Goal: Obtain resource: Obtain resource

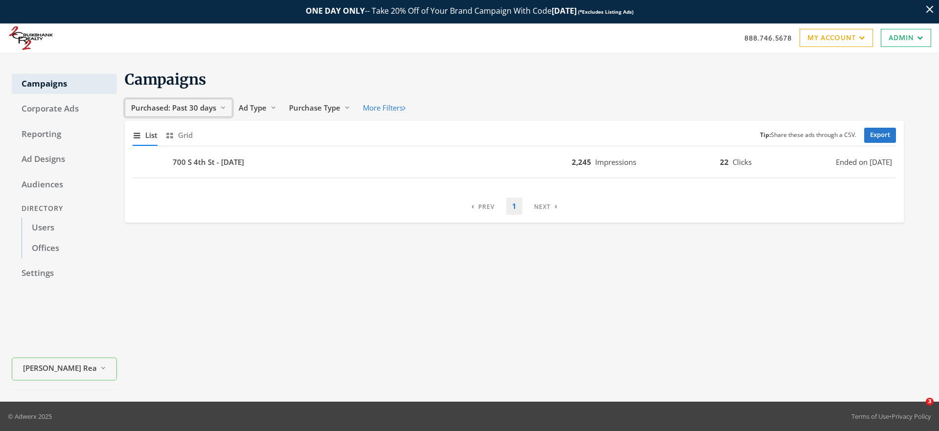
click at [193, 111] on span "Purchased: Past 30 days" at bounding box center [173, 108] width 85 height 10
click at [161, 201] on button "All Time" at bounding box center [163, 201] width 69 height 15
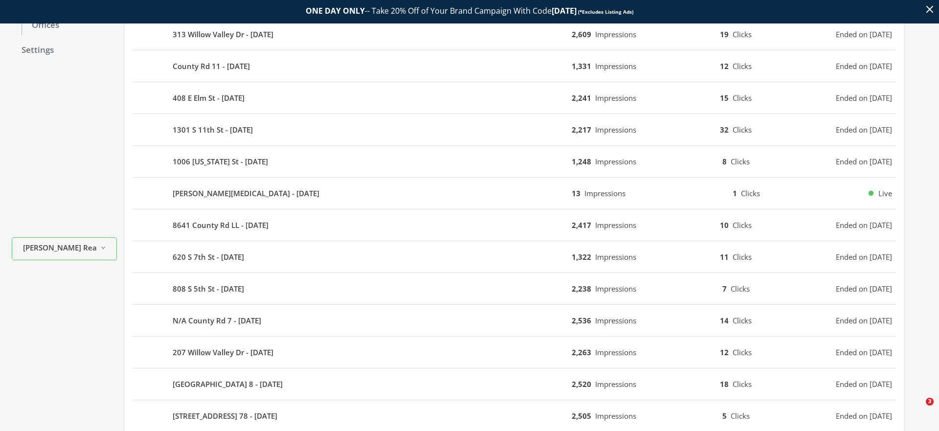
scroll to position [326, 0]
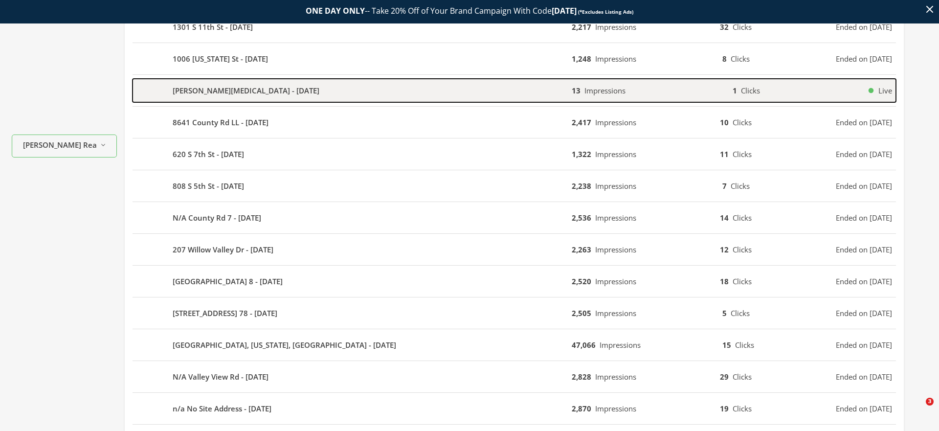
click at [226, 93] on b "[PERSON_NAME][MEDICAL_DATA] - [DATE]" at bounding box center [246, 90] width 147 height 11
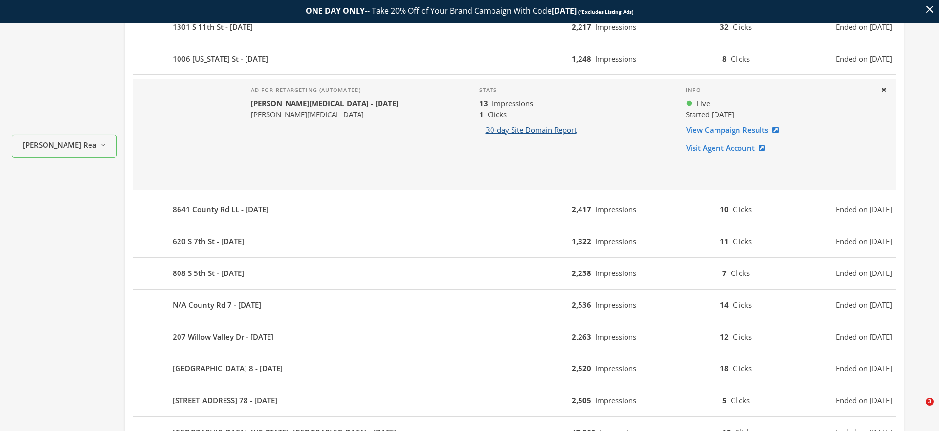
click at [513, 127] on button "30-day Site Domain Report" at bounding box center [531, 130] width 104 height 18
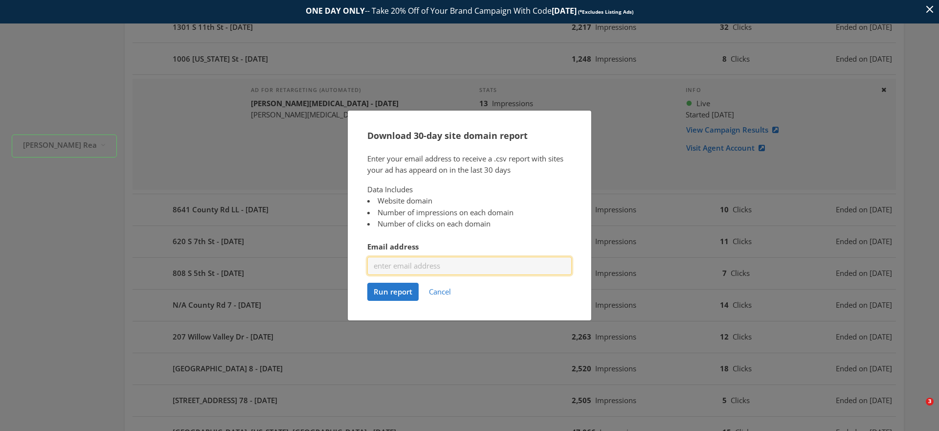
click at [422, 267] on input "Email address" at bounding box center [469, 266] width 205 height 18
type input "[EMAIL_ADDRESS][DOMAIN_NAME]"
click at [392, 290] on span "Run report" at bounding box center [393, 292] width 39 height 10
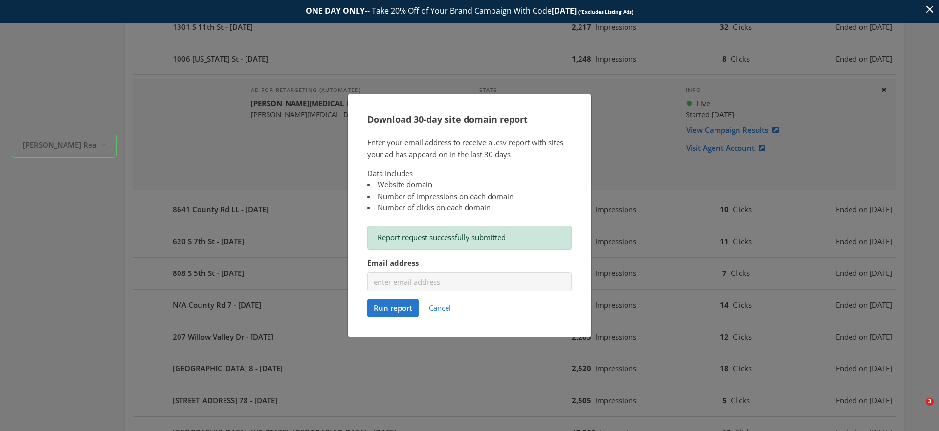
click at [629, 148] on div "Download 30-day site domain report Enter your email address to receive a .csv r…" at bounding box center [469, 215] width 939 height 431
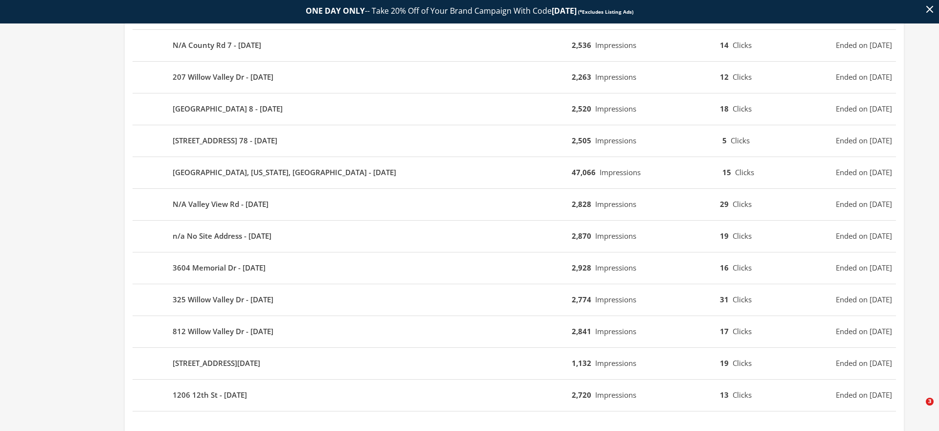
scroll to position [652, 0]
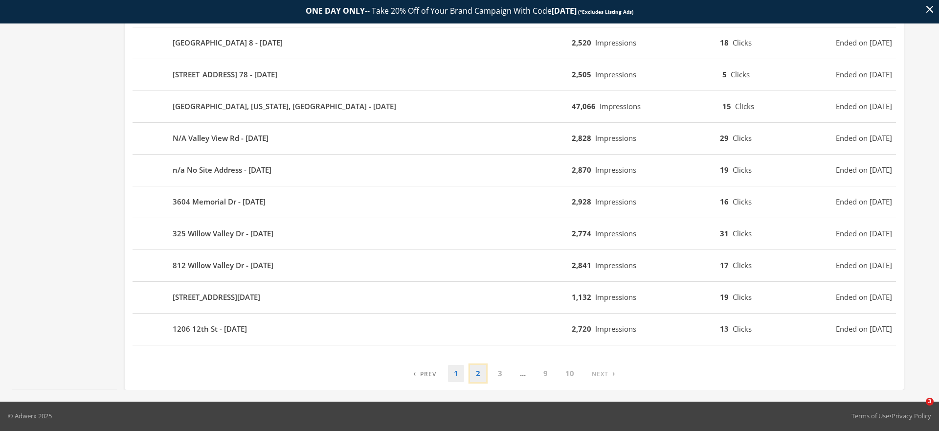
click at [477, 372] on link "2" at bounding box center [478, 373] width 16 height 17
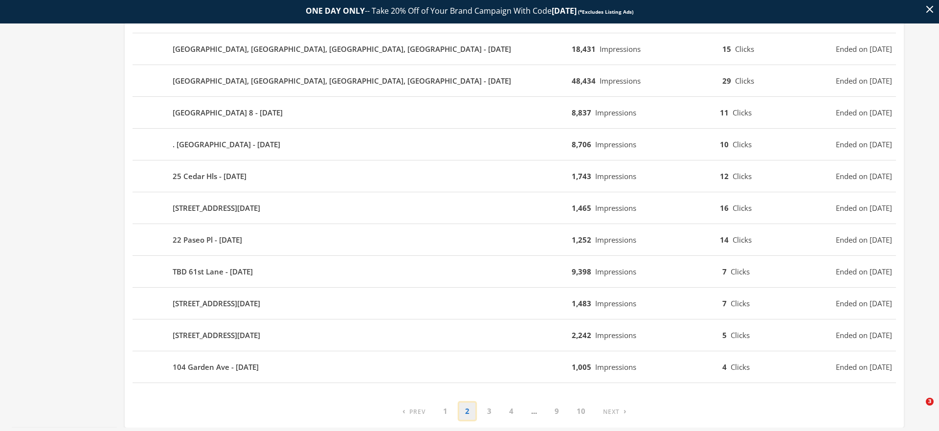
scroll to position [564, 0]
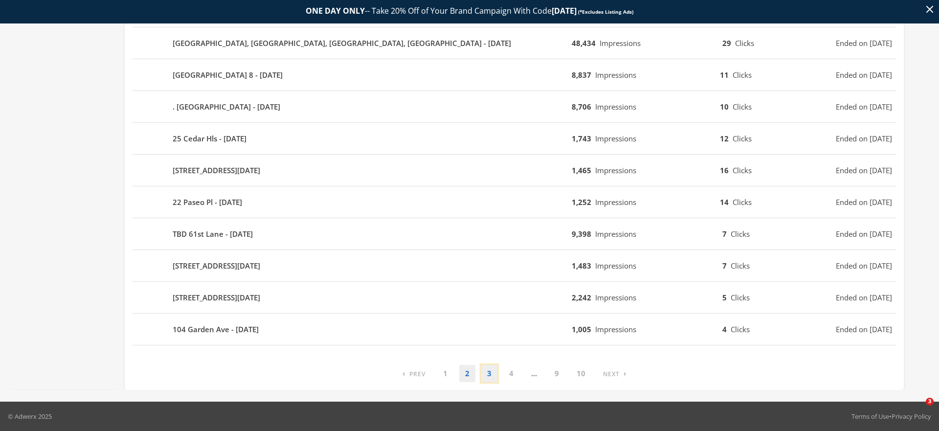
click at [489, 371] on link "3" at bounding box center [489, 373] width 16 height 17
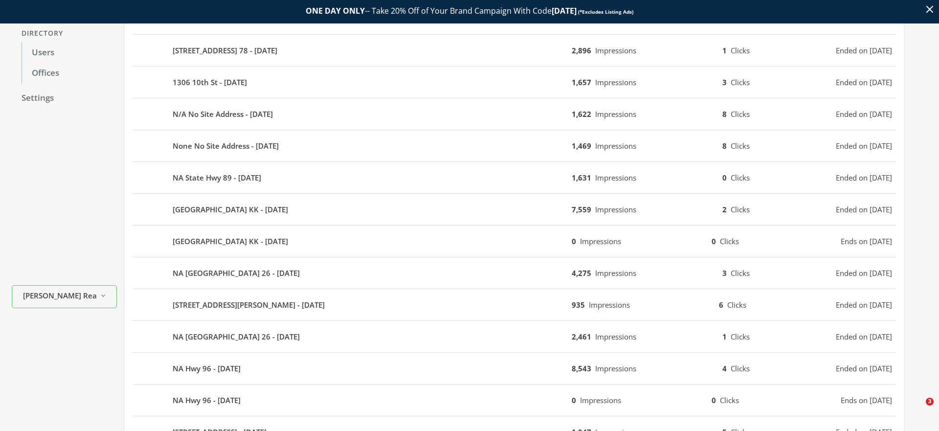
scroll to position [0, 0]
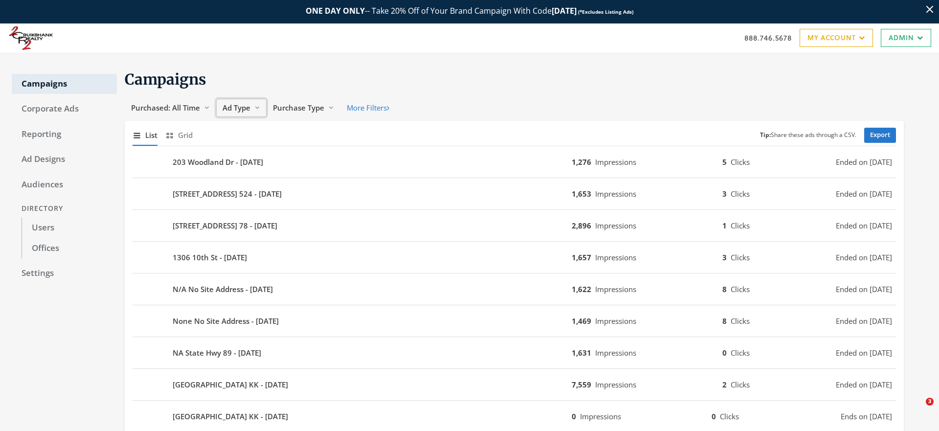
click at [241, 106] on span "Ad Type" at bounding box center [237, 108] width 28 height 10
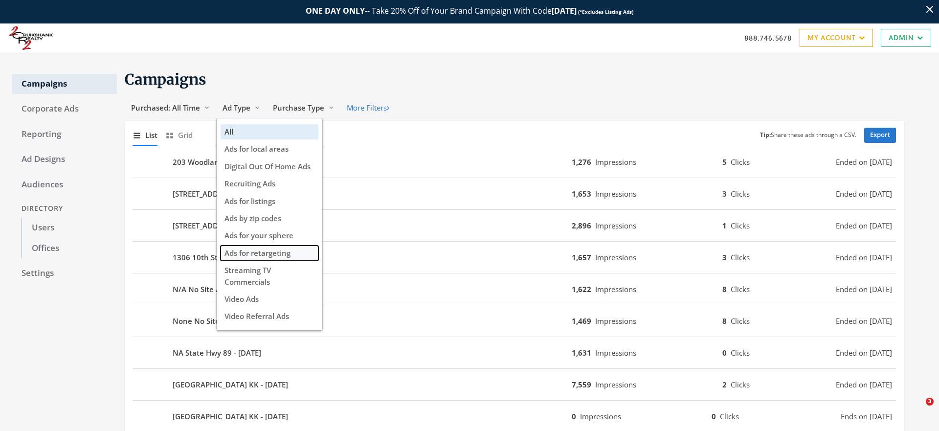
click at [253, 254] on span "Ads for retargeting" at bounding box center [258, 253] width 66 height 10
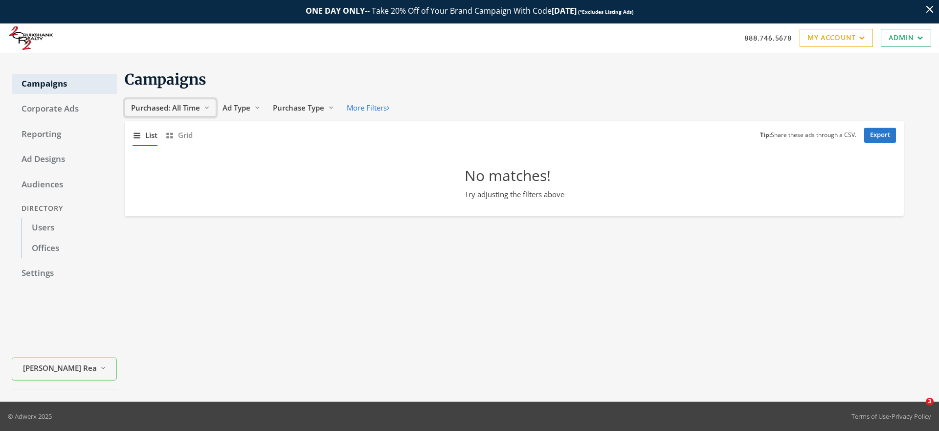
click at [193, 109] on span "Purchased: All Time" at bounding box center [165, 108] width 69 height 10
click at [167, 202] on button "All Time" at bounding box center [163, 201] width 69 height 15
click at [243, 110] on span "Ad Type" at bounding box center [237, 108] width 28 height 10
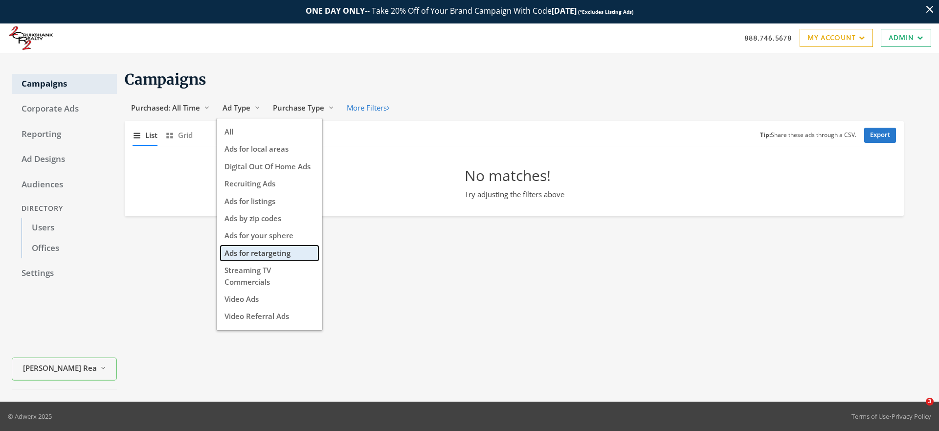
click at [271, 253] on span "Ads for retargeting" at bounding box center [258, 253] width 66 height 10
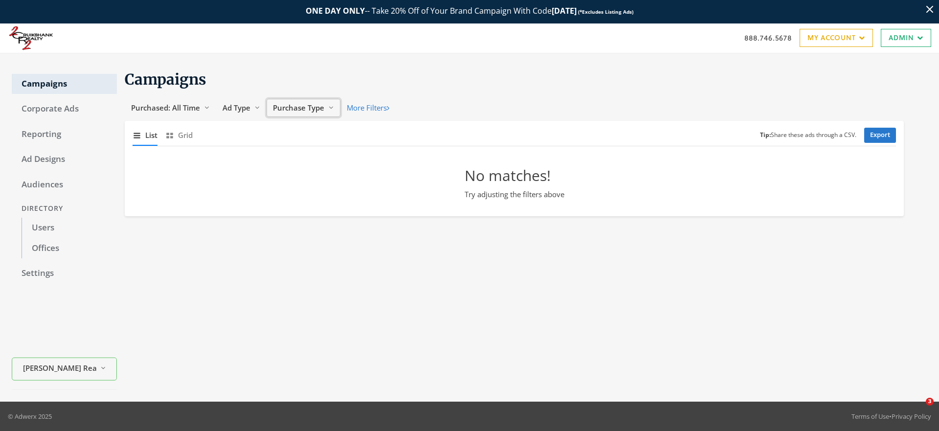
click at [296, 105] on span "Purchase Type" at bounding box center [298, 108] width 51 height 10
click at [299, 124] on button "All" at bounding box center [320, 131] width 98 height 15
click at [181, 137] on span "Grid" at bounding box center [185, 135] width 15 height 11
click at [145, 138] on span "List" at bounding box center [151, 135] width 12 height 11
click at [183, 111] on span "Purchased: All Time" at bounding box center [165, 108] width 69 height 10
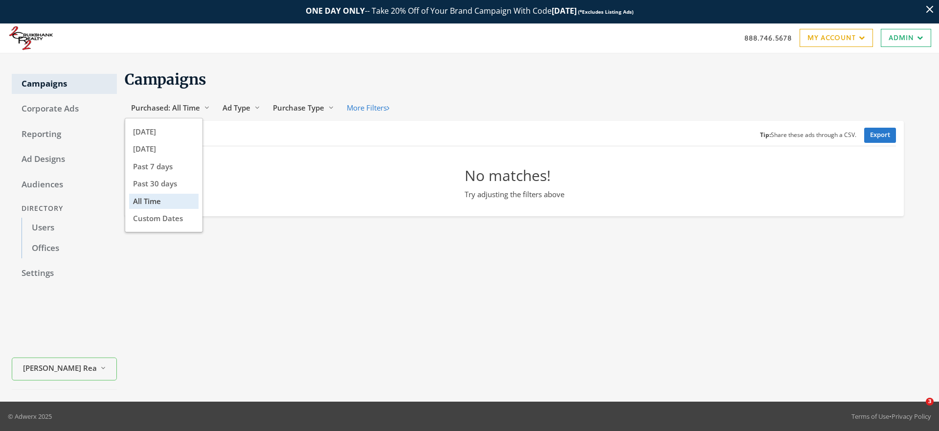
click at [186, 271] on div "Campaigns Purchased: All Time Reveal list of Purchased: All Time [DATE] [DATE] …" at bounding box center [522, 227] width 811 height 325
click at [244, 108] on span "Ad Type" at bounding box center [237, 108] width 28 height 10
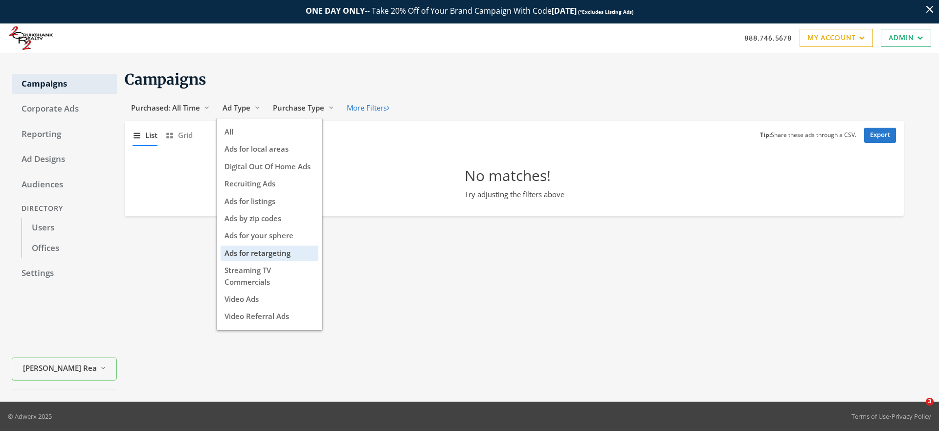
click at [189, 242] on div "Campaigns Purchased: All Time Reveal list of Purchased: All Time Ad Type Reveal…" at bounding box center [522, 227] width 811 height 325
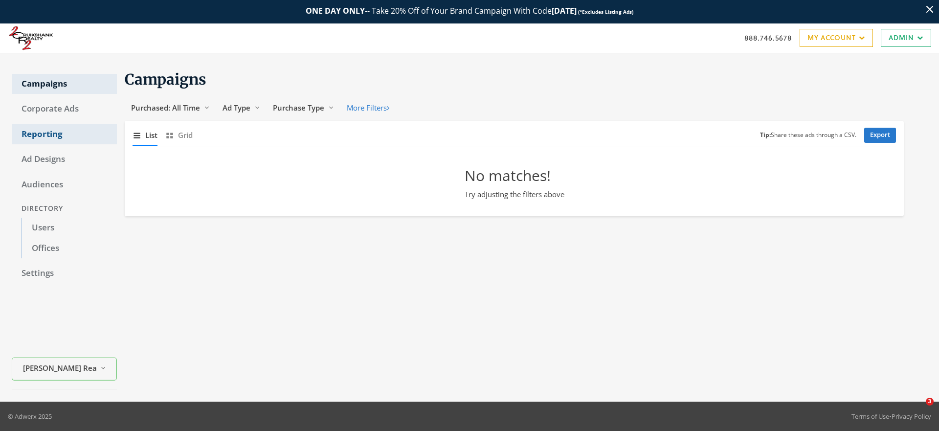
click at [52, 137] on link "Reporting" at bounding box center [64, 134] width 105 height 21
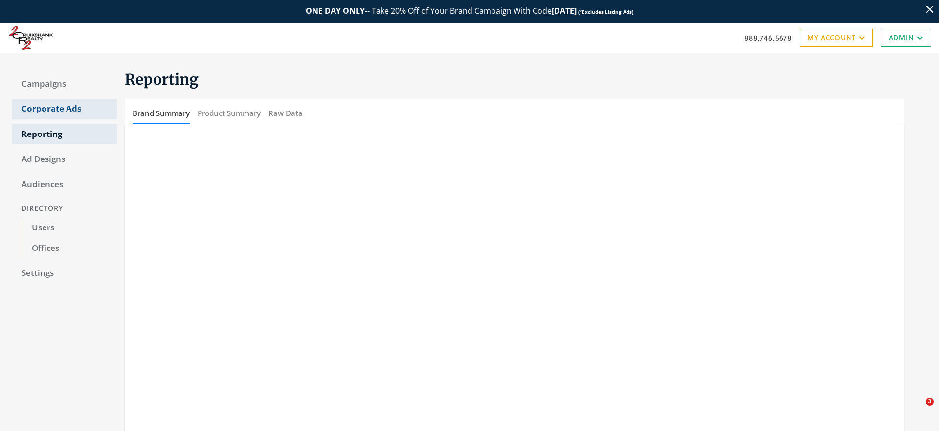
click at [65, 108] on link "Corporate Ads" at bounding box center [64, 109] width 105 height 21
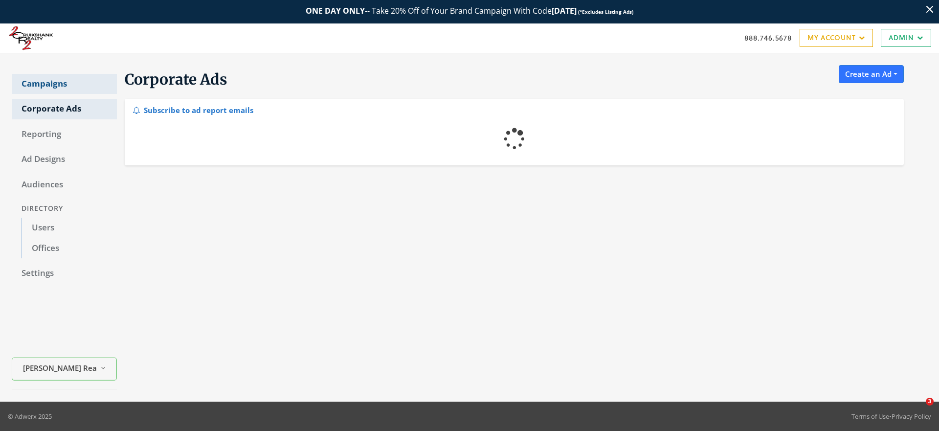
click at [55, 84] on link "Campaigns" at bounding box center [64, 84] width 105 height 21
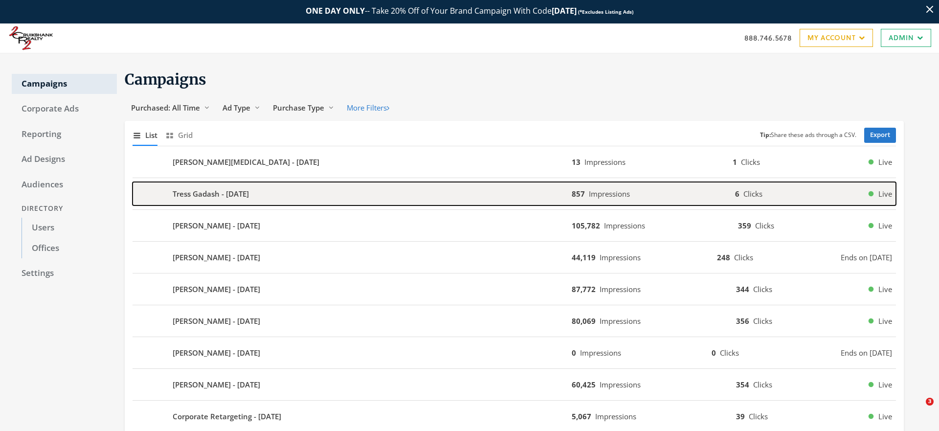
click at [233, 198] on b "Tress Gadash - [DATE]" at bounding box center [211, 193] width 76 height 11
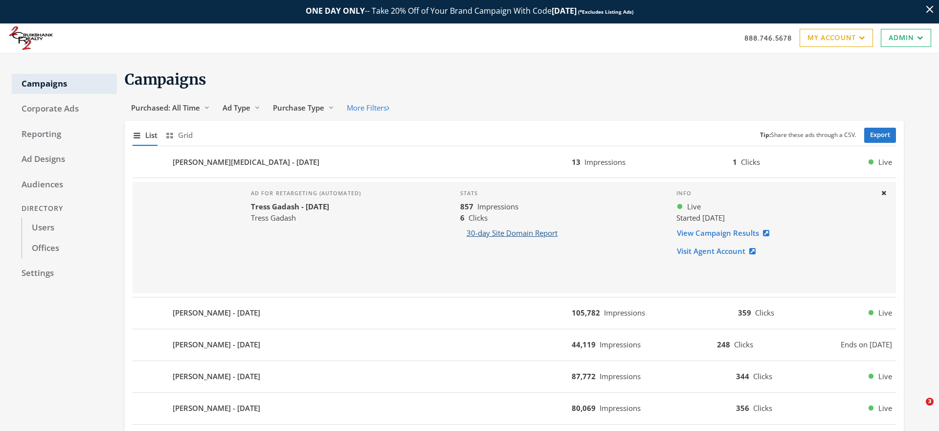
click at [505, 233] on button "30-day Site Domain Report" at bounding box center [512, 233] width 104 height 18
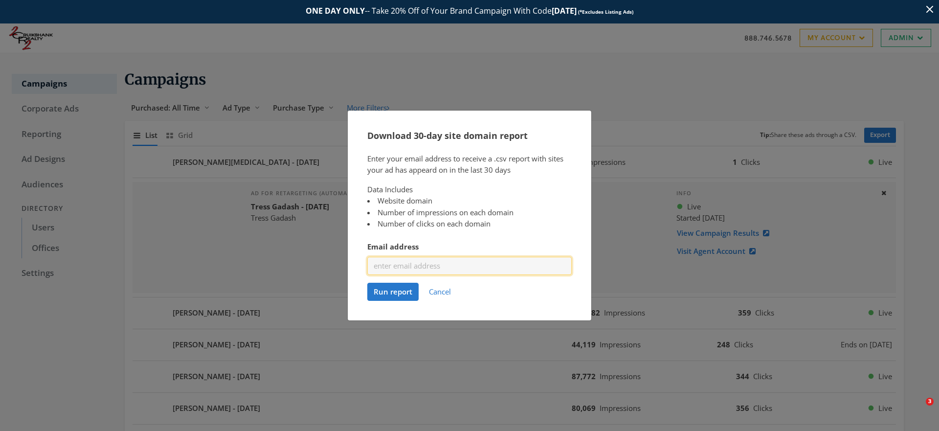
click at [414, 268] on input "Email address" at bounding box center [469, 266] width 205 height 18
type input "[EMAIL_ADDRESS][DOMAIN_NAME]"
click at [390, 295] on span "Run report" at bounding box center [393, 292] width 39 height 10
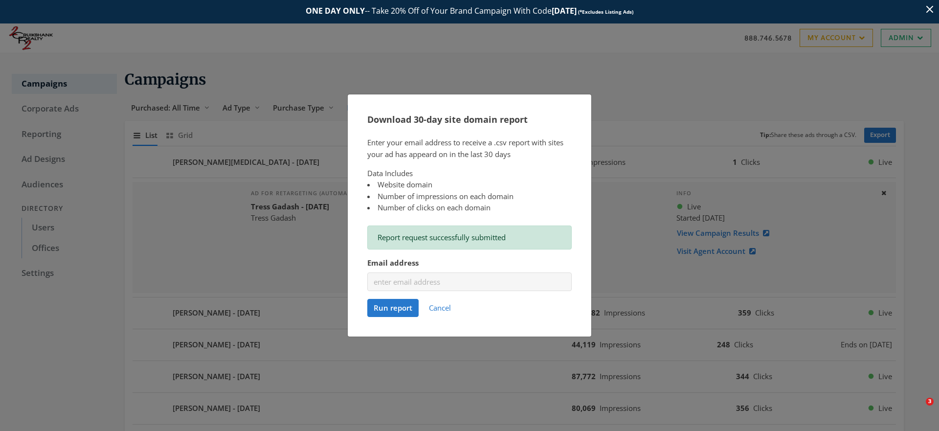
click at [606, 241] on div "Download 30-day site domain report Enter your email address to receive a .csv r…" at bounding box center [469, 215] width 939 height 431
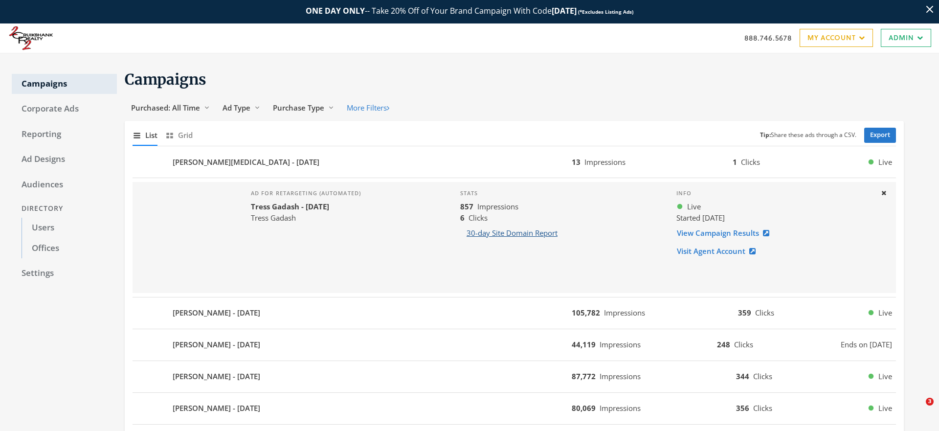
click at [525, 234] on button "30-day Site Domain Report" at bounding box center [512, 233] width 104 height 18
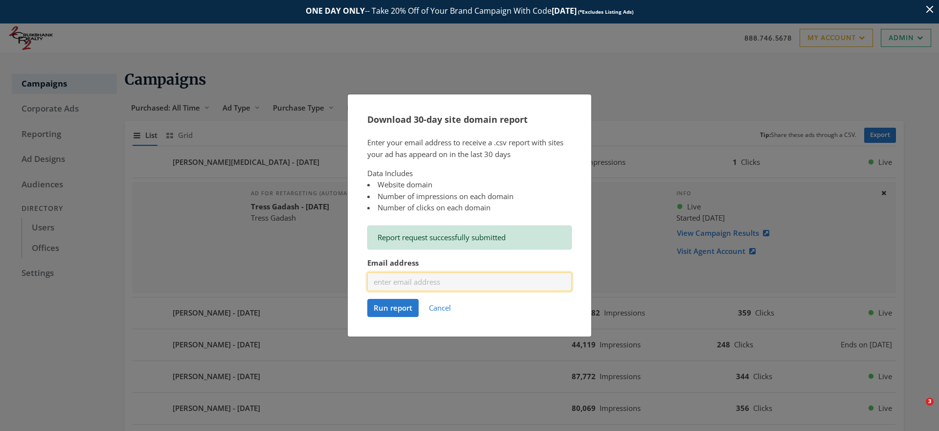
click at [433, 288] on input "Email address" at bounding box center [469, 282] width 205 height 18
type input "[EMAIL_ADDRESS][DOMAIN_NAME]"
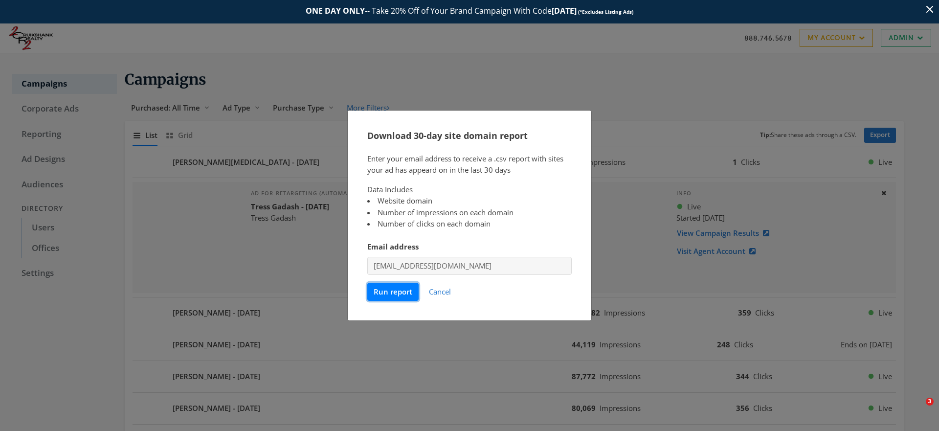
click at [395, 291] on span "Run report" at bounding box center [393, 292] width 39 height 10
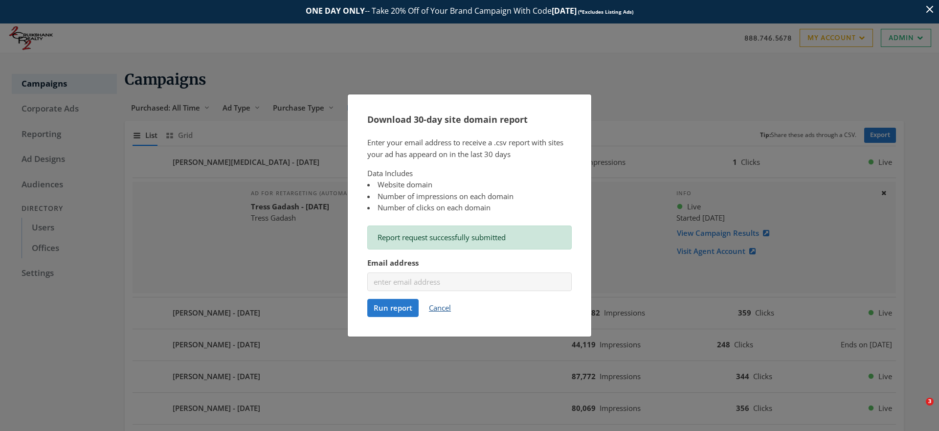
click at [440, 308] on button "Cancel" at bounding box center [440, 308] width 35 height 18
